Goal: Find specific fact: Find specific fact

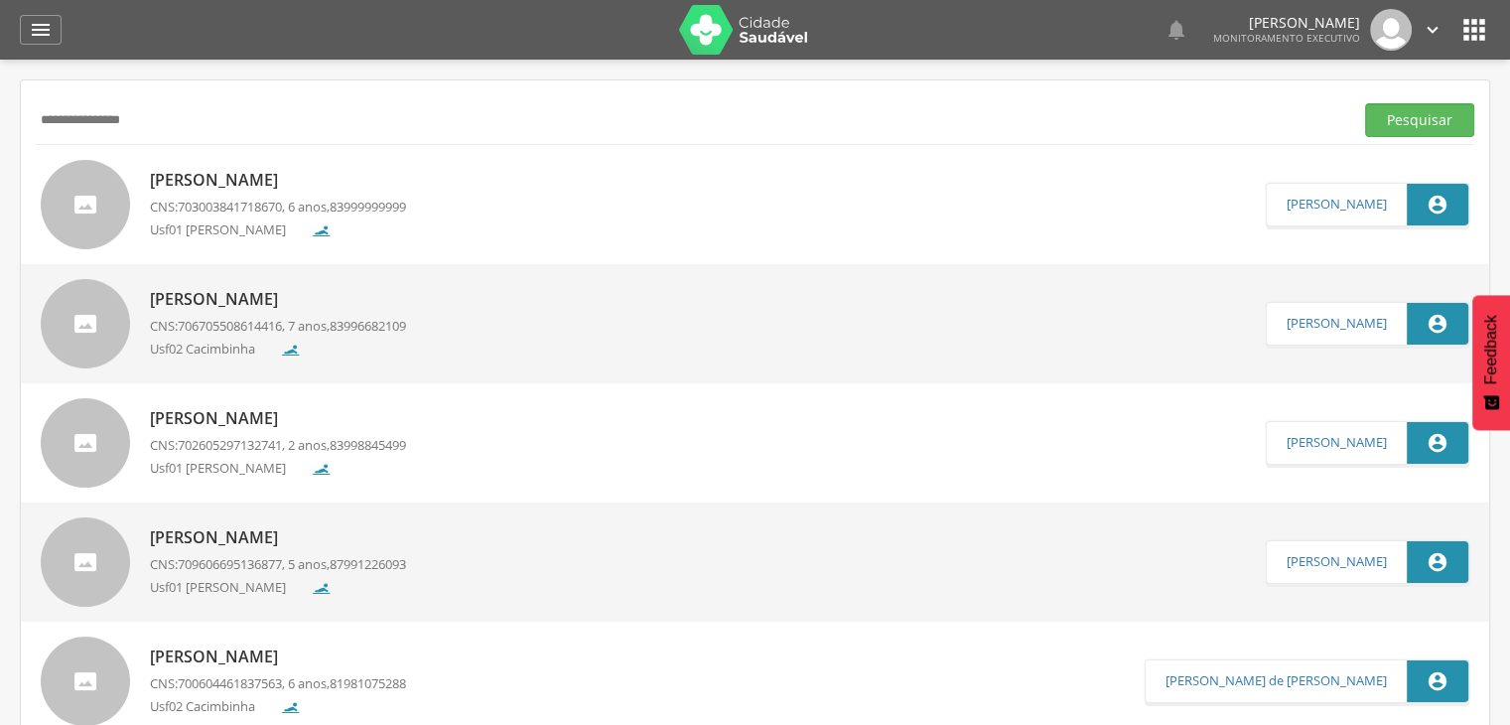
click at [1365, 103] on button "Pesquisar" at bounding box center [1419, 120] width 109 height 34
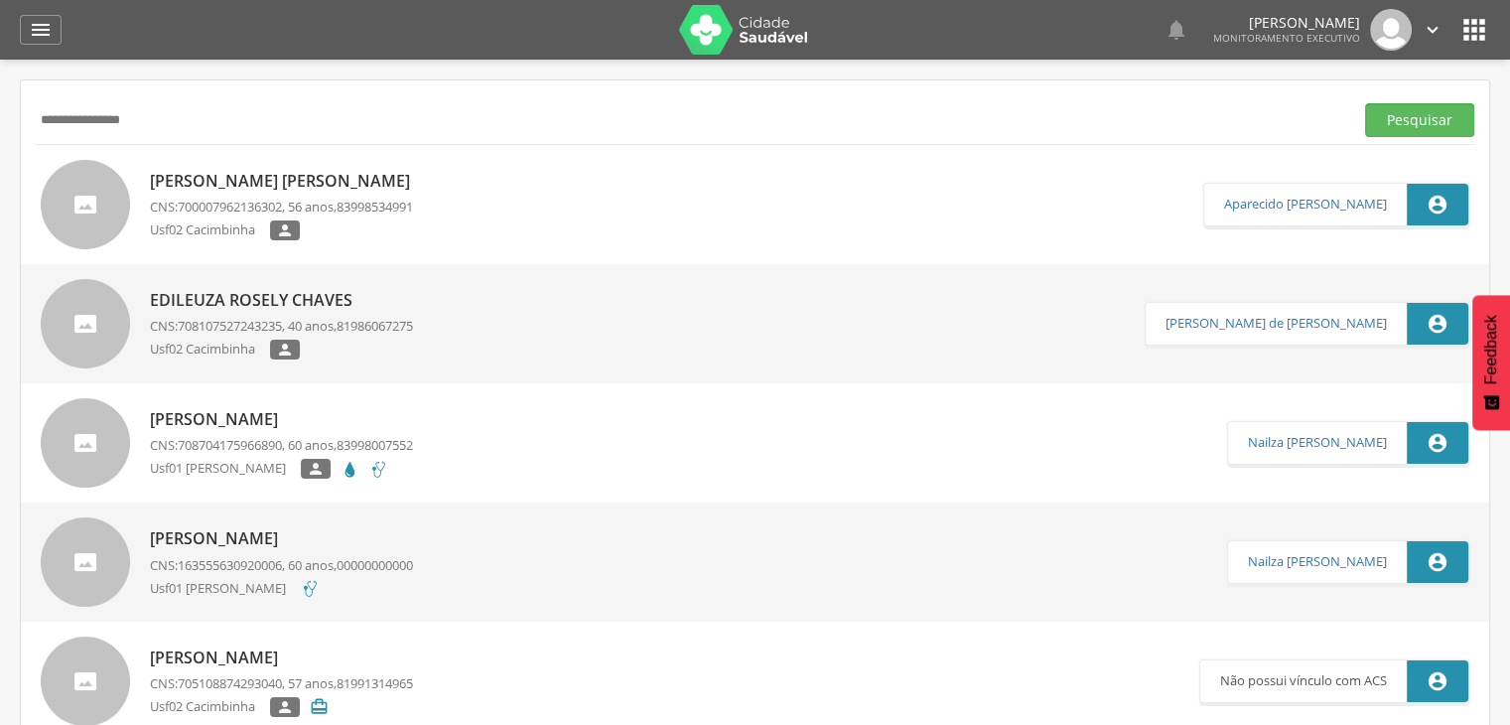
click at [197, 201] on span "700007962136302" at bounding box center [230, 207] width 104 height 18
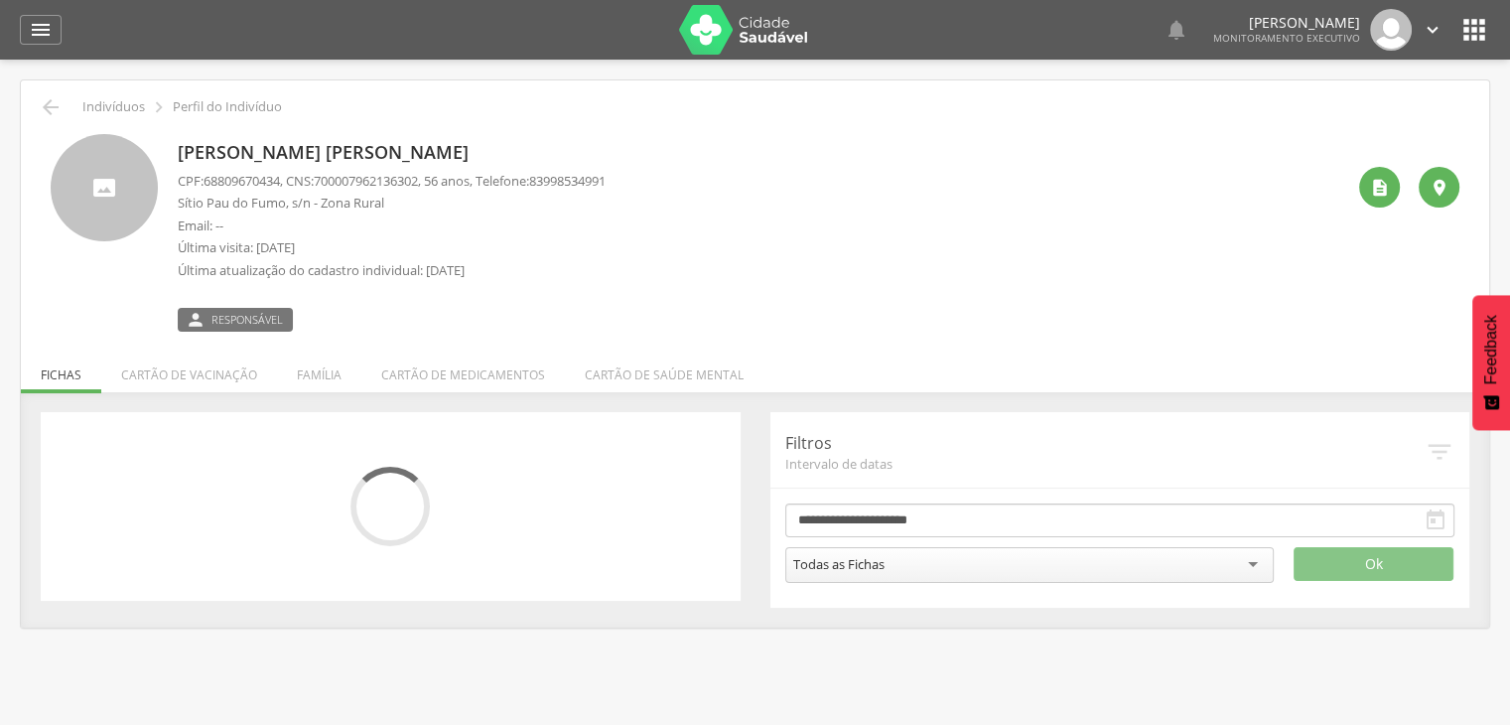
click at [205, 201] on div "[PERSON_NAME] [PERSON_NAME] CPF: 68809670434 , CNS: [PHONE_NUMBER] , 56 anos, T…" at bounding box center [761, 233] width 1166 height 198
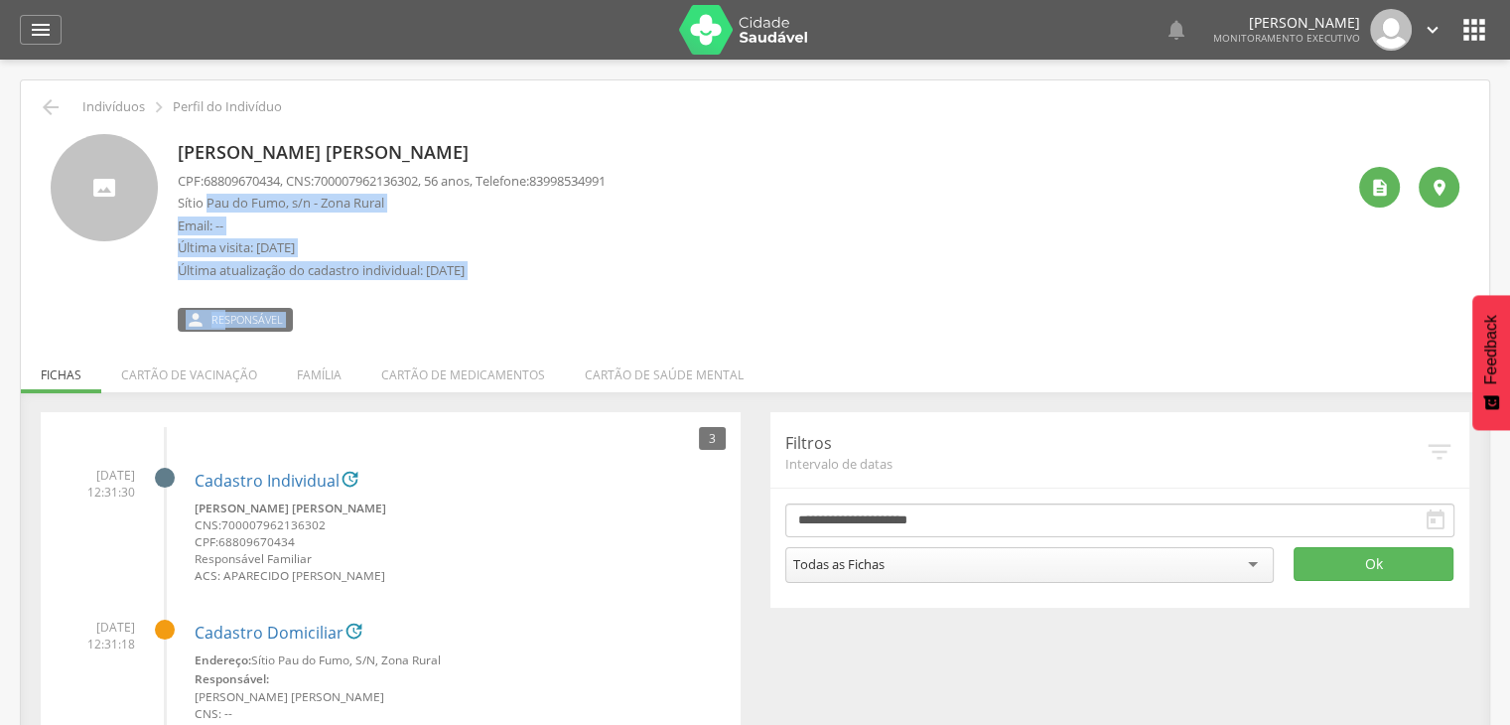
click at [366, 227] on p "Email: --" at bounding box center [392, 225] width 428 height 19
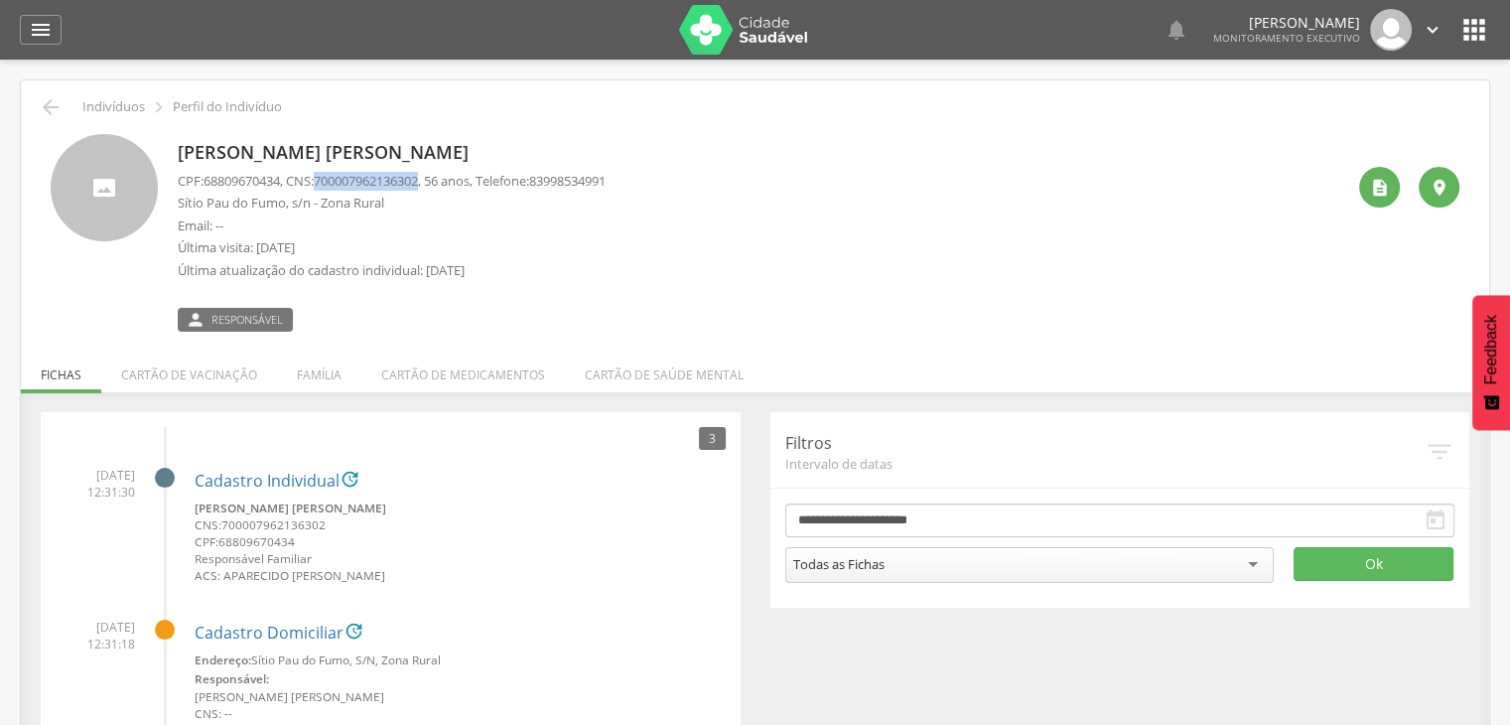
drag, startPoint x: 435, startPoint y: 179, endPoint x: 328, endPoint y: 182, distance: 107.2
click at [328, 182] on span "700007962136302" at bounding box center [366, 181] width 104 height 18
copy span "700007962136302"
click at [55, 110] on icon "" at bounding box center [51, 107] width 24 height 24
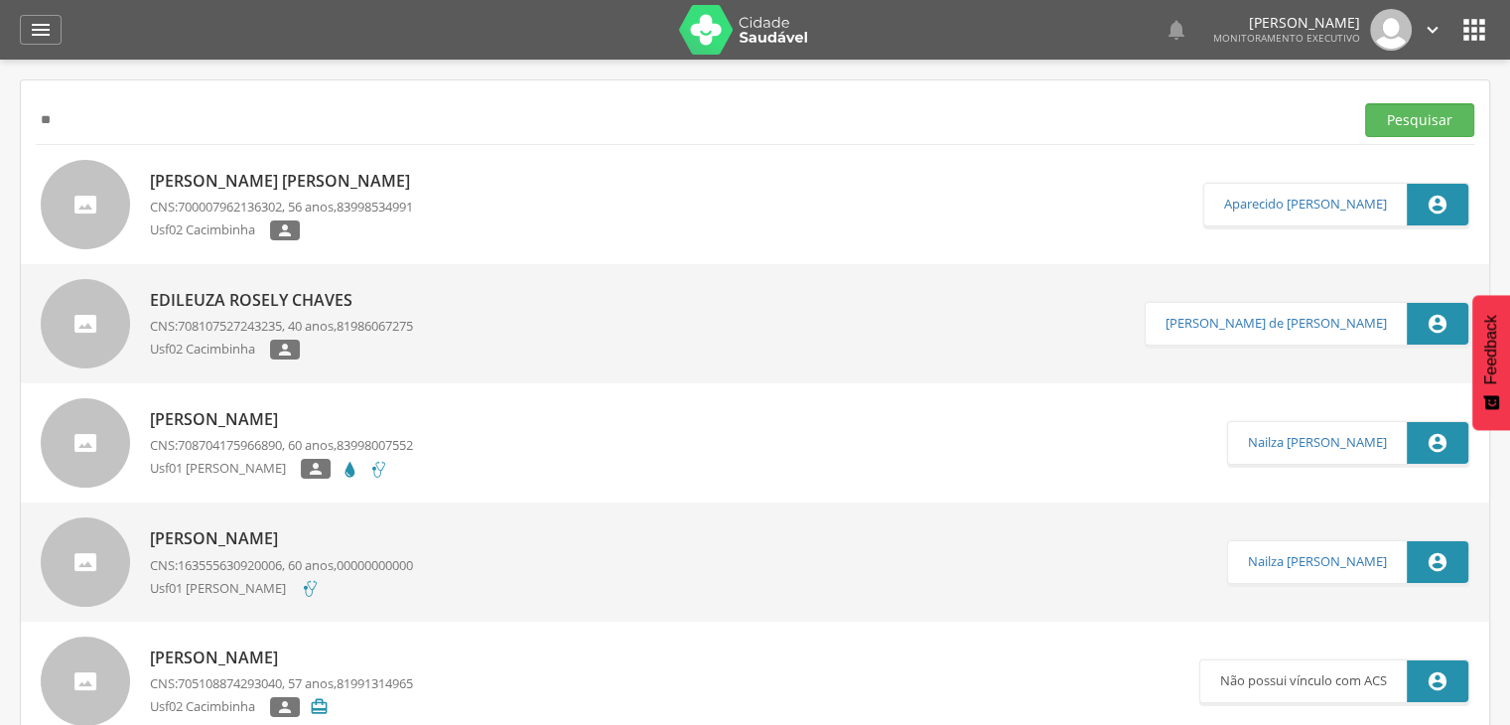
type input "*"
type input "**********"
click at [1365, 103] on button "Pesquisar" at bounding box center [1419, 120] width 109 height 34
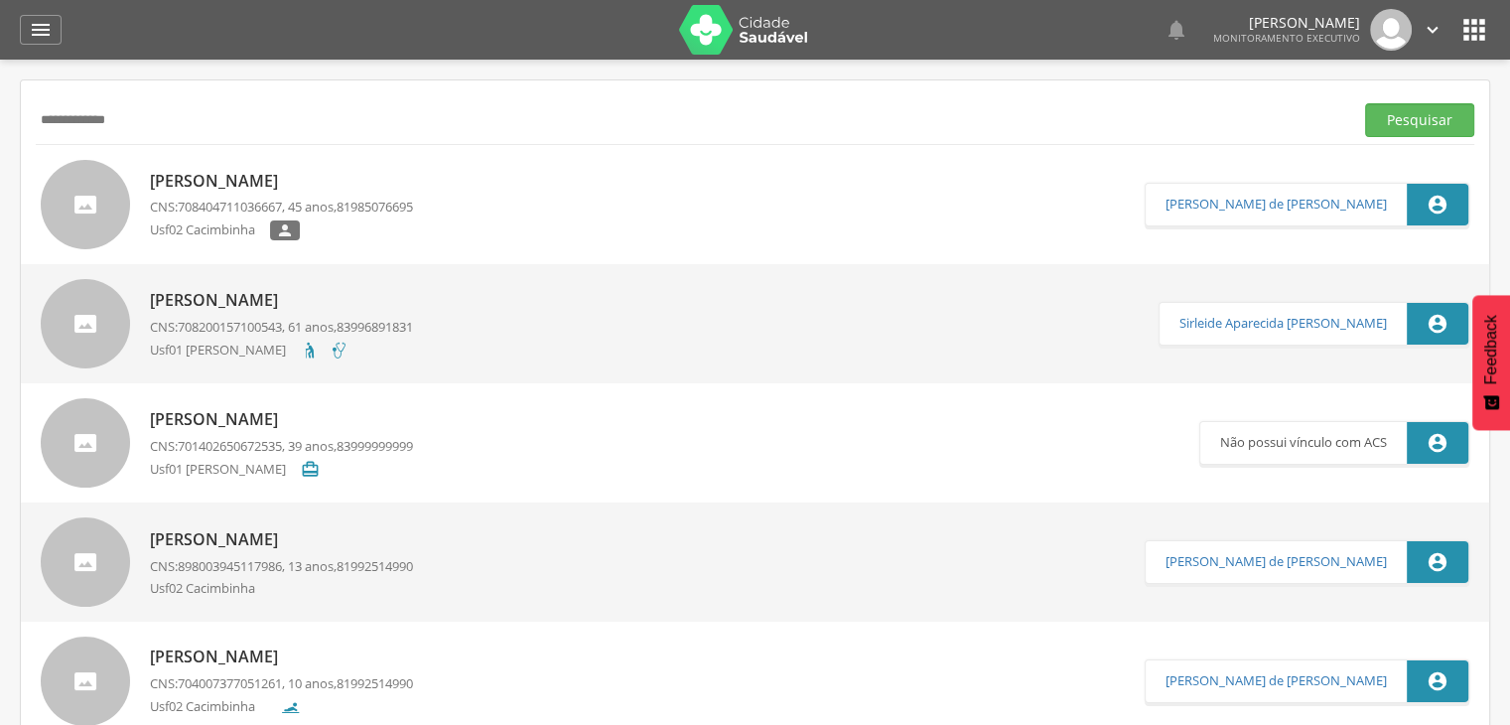
click at [242, 188] on p "[PERSON_NAME]" at bounding box center [281, 181] width 263 height 23
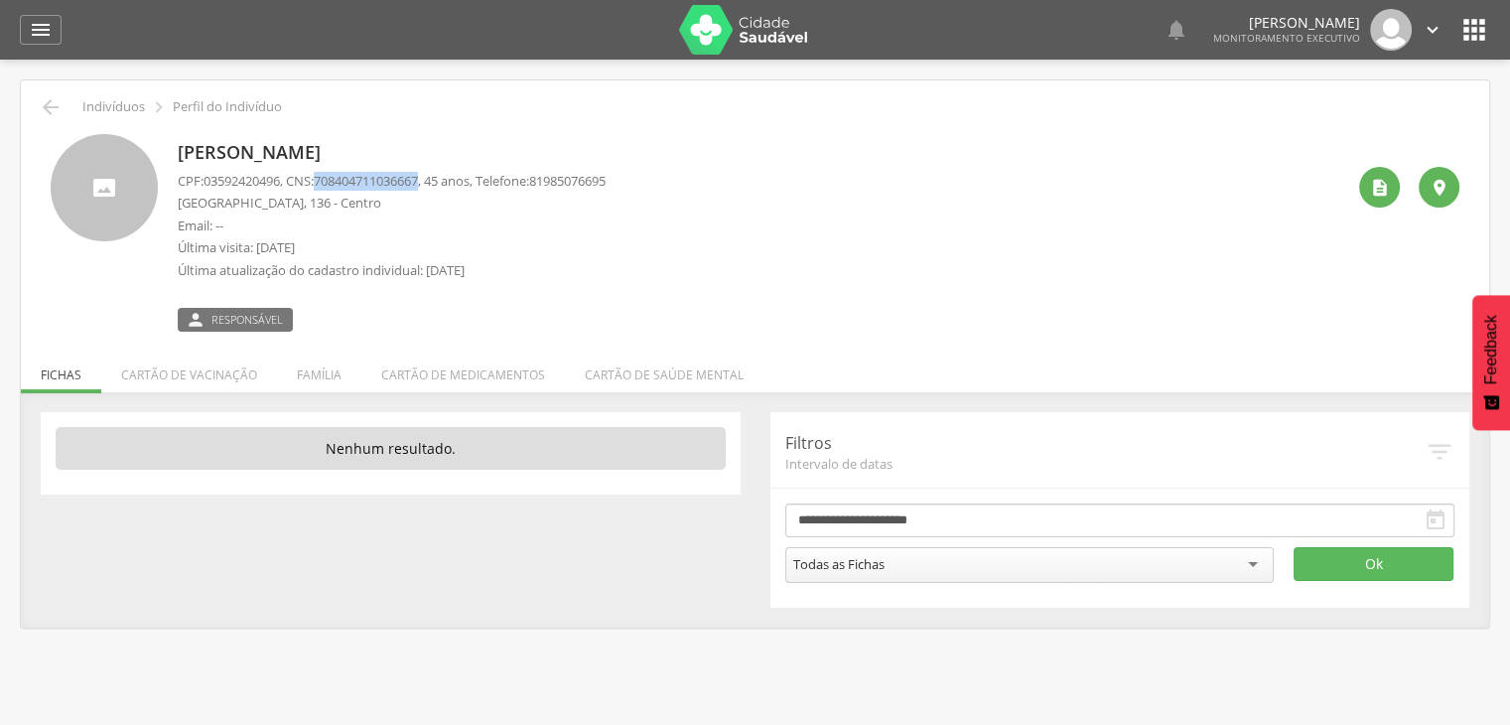
drag, startPoint x: 433, startPoint y: 184, endPoint x: 330, endPoint y: 176, distance: 103.5
click at [330, 176] on span "708404711036667" at bounding box center [366, 181] width 104 height 18
copy span "708404711036667"
